Goal: Register for event/course

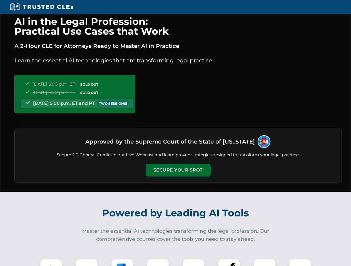
click at [178, 170] on button "Secure Your Spot" at bounding box center [177, 170] width 65 height 13
click at [51, 263] on img at bounding box center [51, 270] width 16 height 16
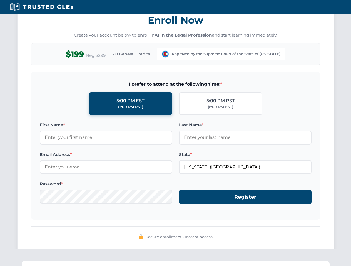
scroll to position [545, 0]
